Goal: Task Accomplishment & Management: Manage account settings

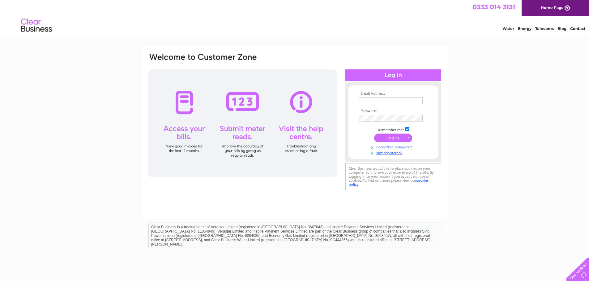
click at [370, 100] on input "text" at bounding box center [391, 101] width 64 height 7
type input "vauxhallgarage@yahoo.co.uk"
click at [391, 137] on input "submit" at bounding box center [393, 138] width 38 height 9
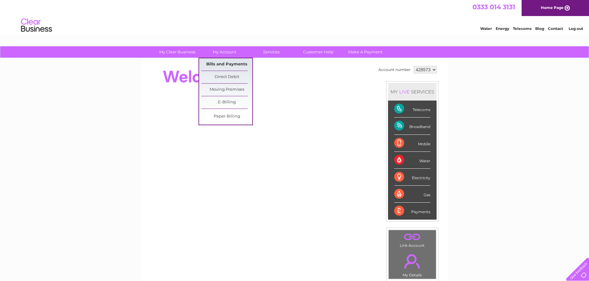
click at [227, 64] on link "Bills and Payments" at bounding box center [226, 64] width 51 height 12
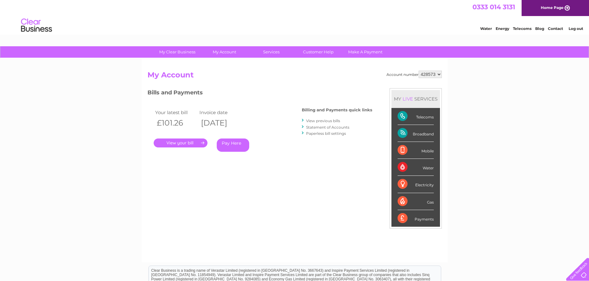
click at [191, 143] on link "." at bounding box center [181, 143] width 54 height 9
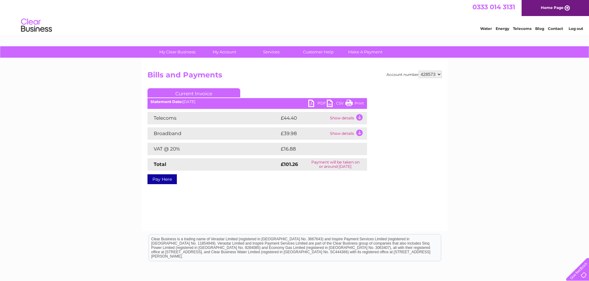
click at [358, 132] on td "Show details" at bounding box center [347, 134] width 39 height 12
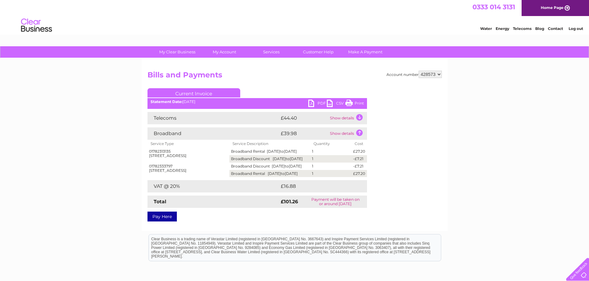
click at [360, 133] on td "Show details" at bounding box center [347, 134] width 39 height 12
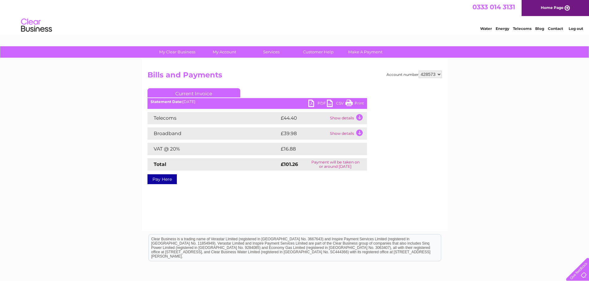
drag, startPoint x: 357, startPoint y: 103, endPoint x: 452, endPoint y: 5, distance: 136.1
click at [357, 103] on link "Print" at bounding box center [354, 104] width 19 height 9
click at [576, 28] on link "Log out" at bounding box center [575, 28] width 15 height 5
